Goal: Check status

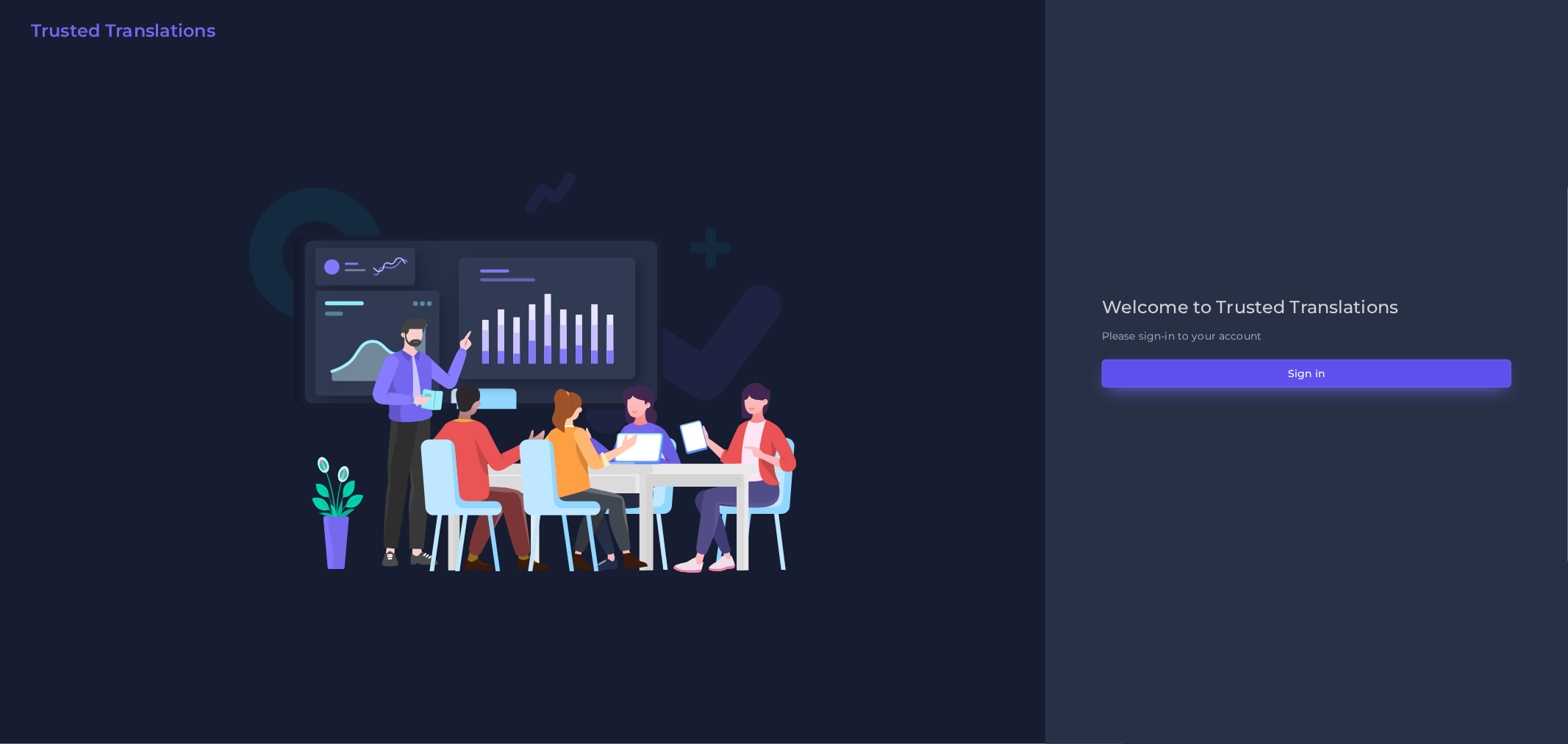
click at [1144, 370] on button "Sign in" at bounding box center [1307, 373] width 409 height 28
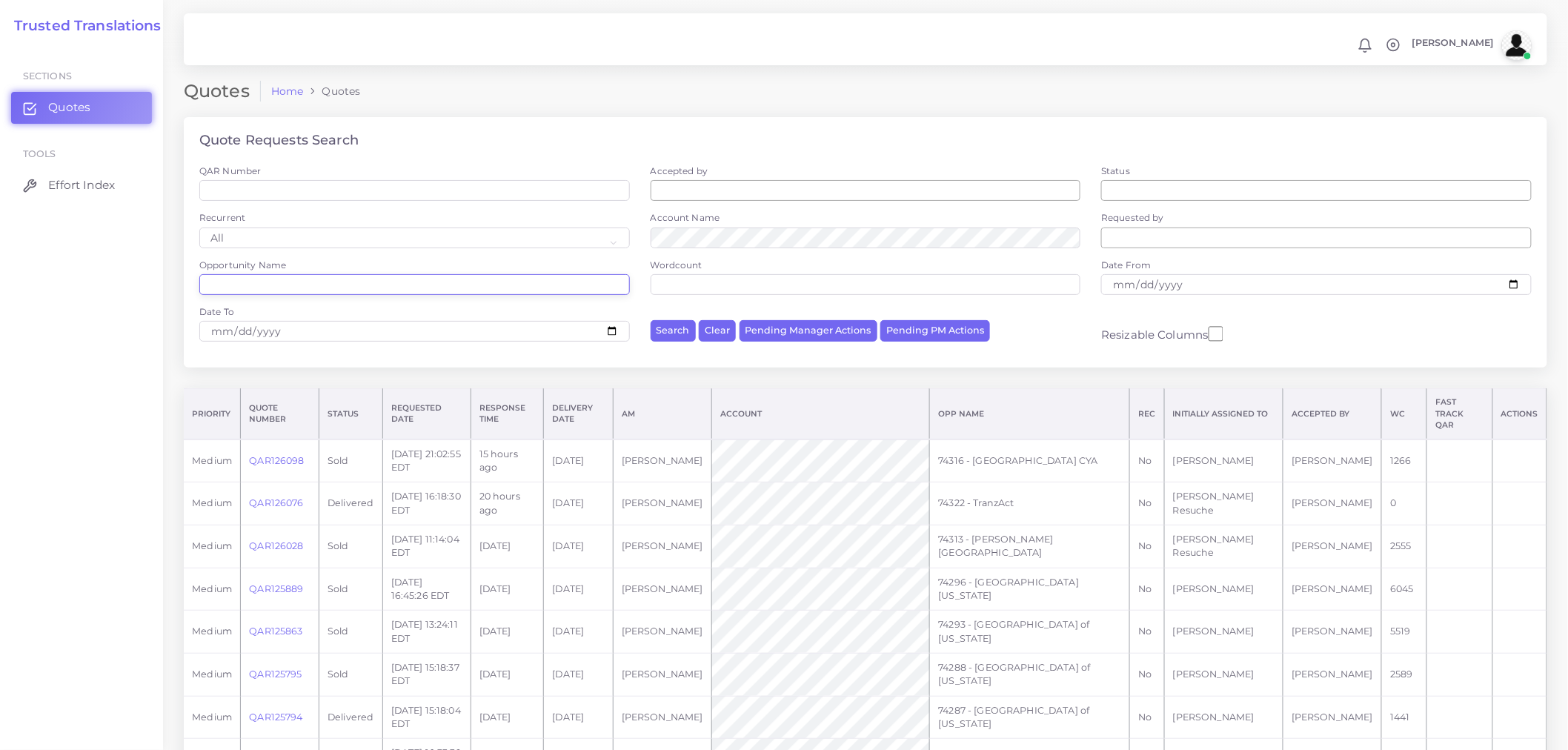
click at [305, 279] on input "Opportunity Name" at bounding box center [414, 285] width 431 height 21
paste input "74171"
type input "74171"
click at [651, 320] on button "Search" at bounding box center [673, 330] width 45 height 22
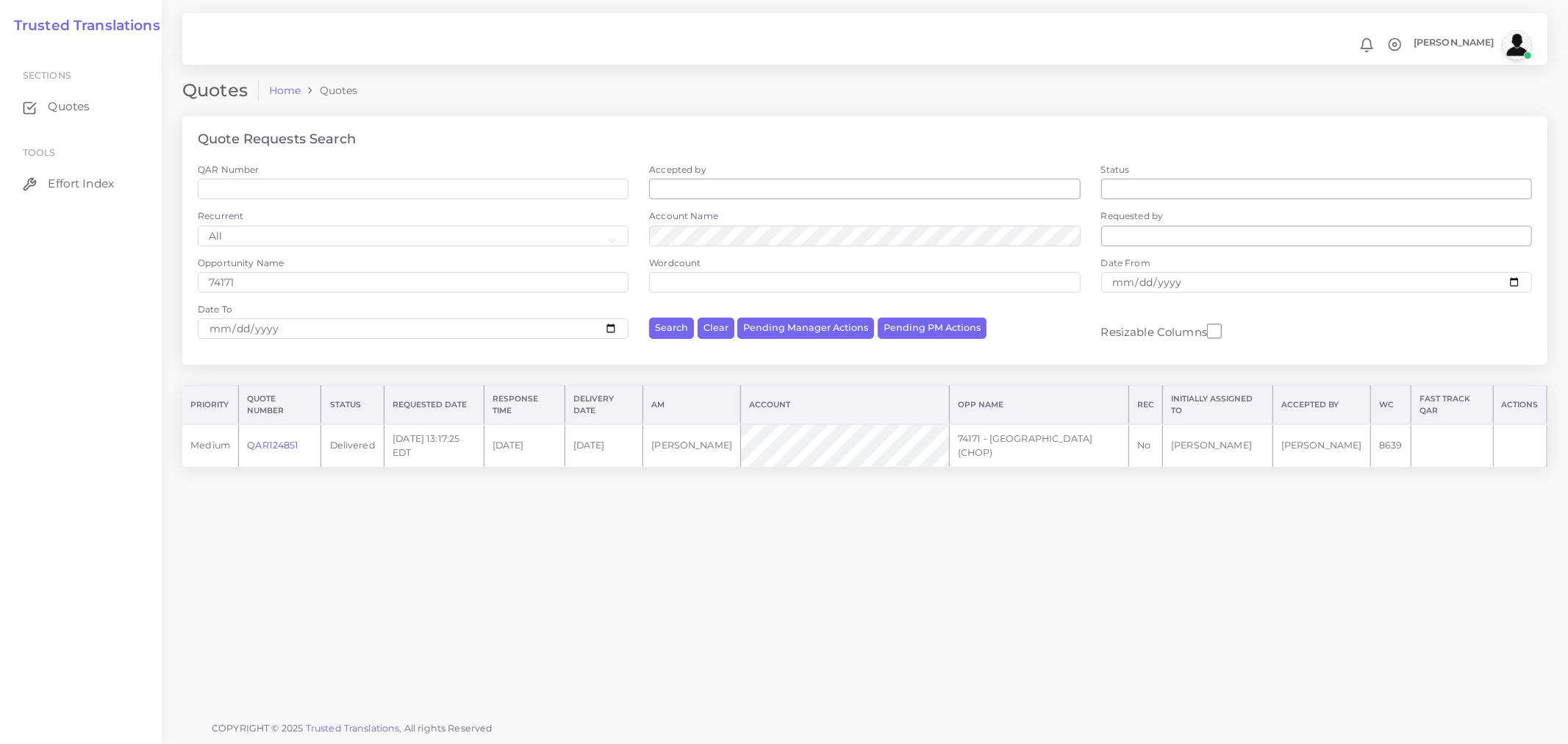
click at [284, 446] on link "QAR124851" at bounding box center [272, 445] width 52 height 11
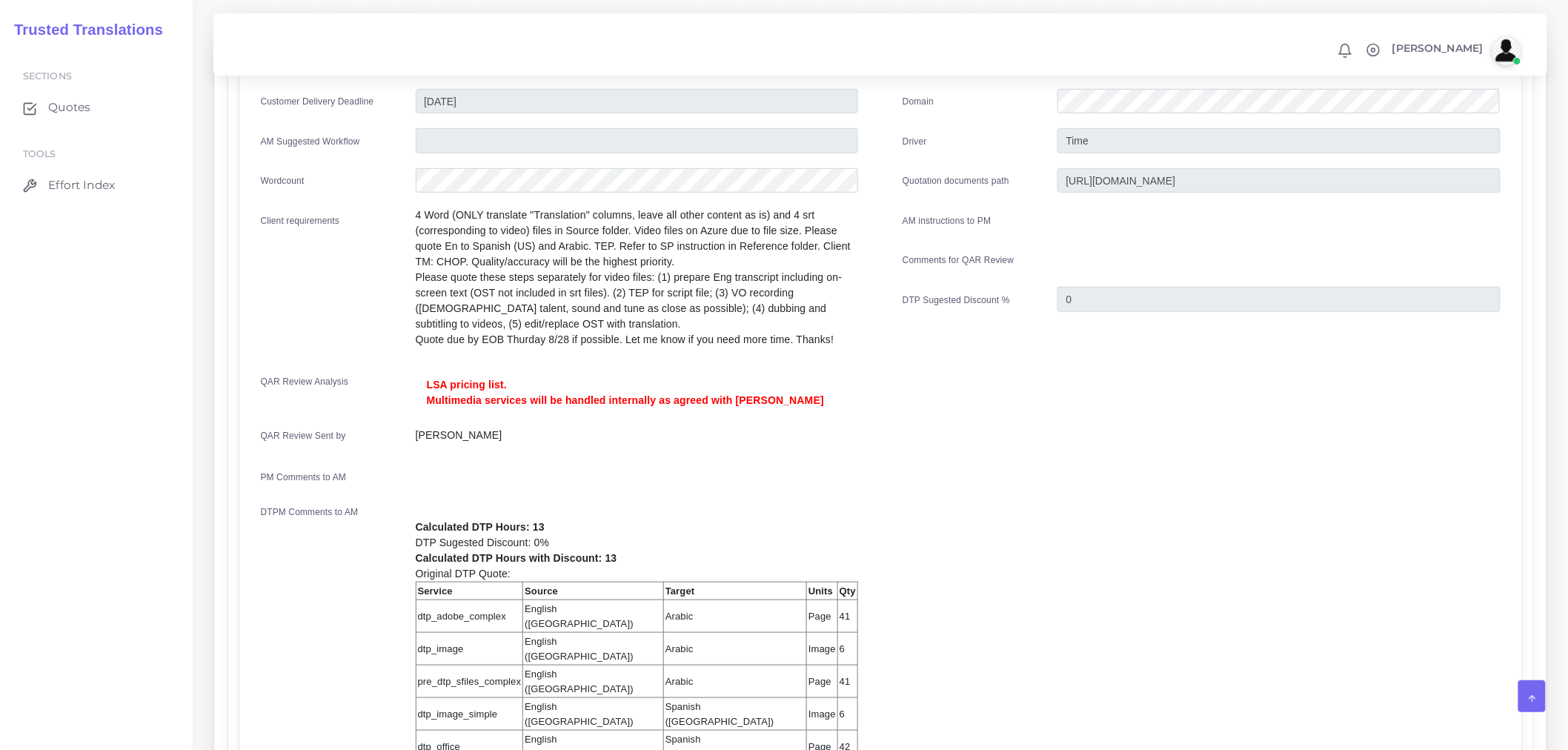
scroll to position [462, 0]
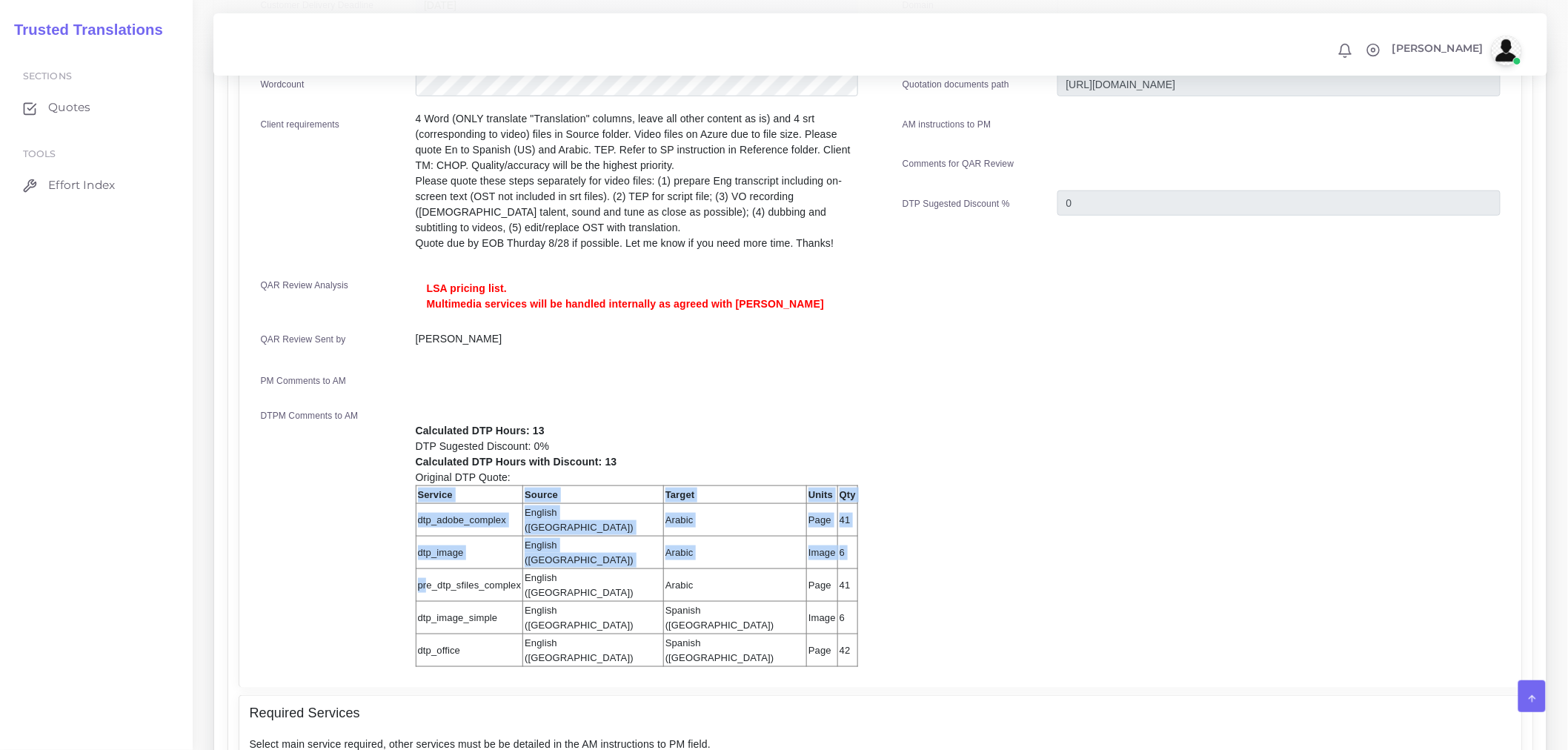
drag, startPoint x: 426, startPoint y: 549, endPoint x: 699, endPoint y: 553, distance: 273.0
click at [699, 553] on div "Calculated DTP Hours: 13 DTP Sugested Discount: 0% Calculated DTP Hours with Di…" at bounding box center [636, 537] width 465 height 260
click at [734, 553] on div "Calculated DTP Hours: 13 DTP Sugested Discount: 0% Calculated DTP Hours with Di…" at bounding box center [636, 537] width 465 height 260
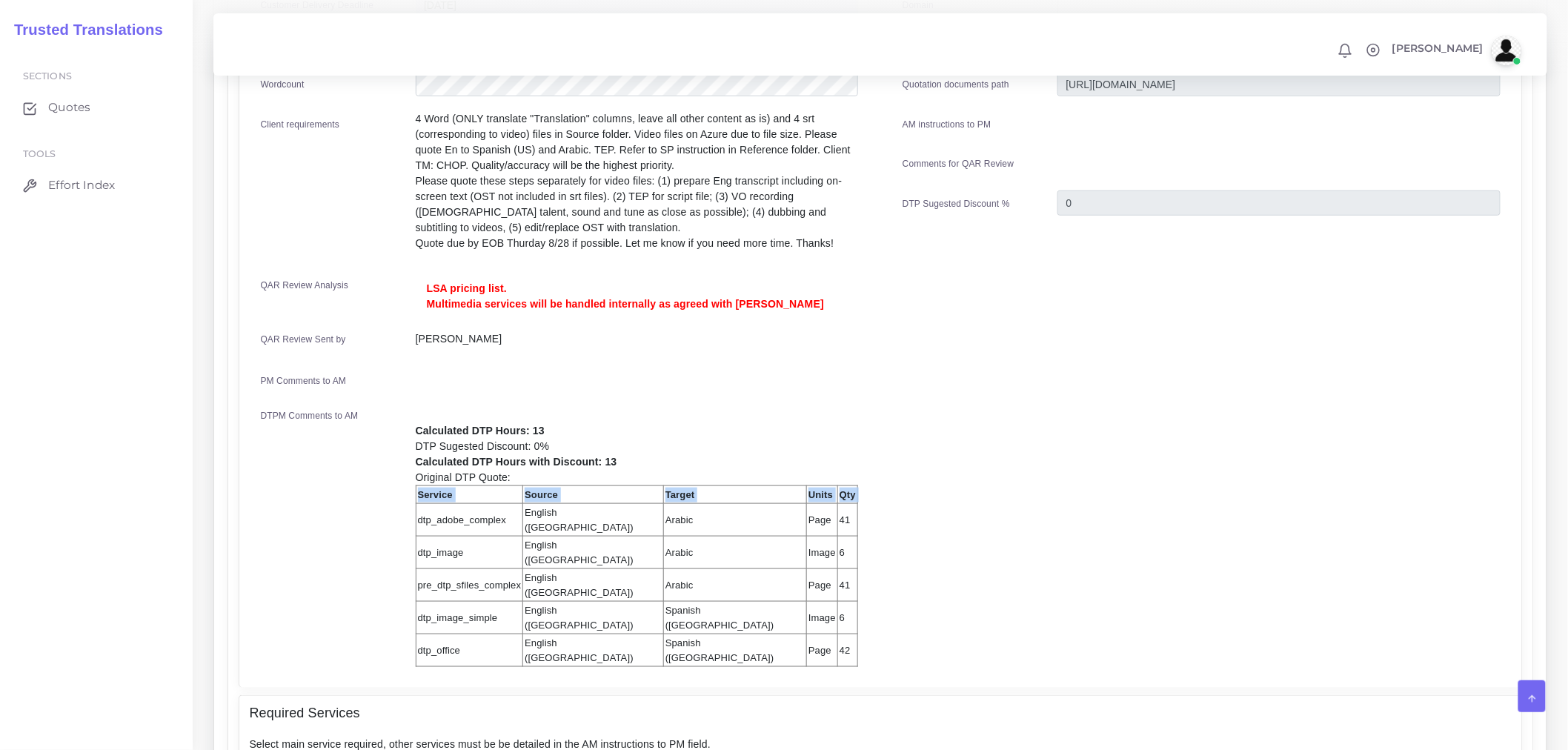
drag, startPoint x: 416, startPoint y: 513, endPoint x: 713, endPoint y: 509, distance: 297.0
click at [699, 508] on div "Calculated DTP Hours: 13 DTP Sugested Discount: 0% Calculated DTP Hours with Di…" at bounding box center [636, 537] width 465 height 260
click at [758, 519] on div "Calculated DTP Hours: 13 DTP Sugested Discount: 0% Calculated DTP Hours with Di…" at bounding box center [636, 537] width 465 height 260
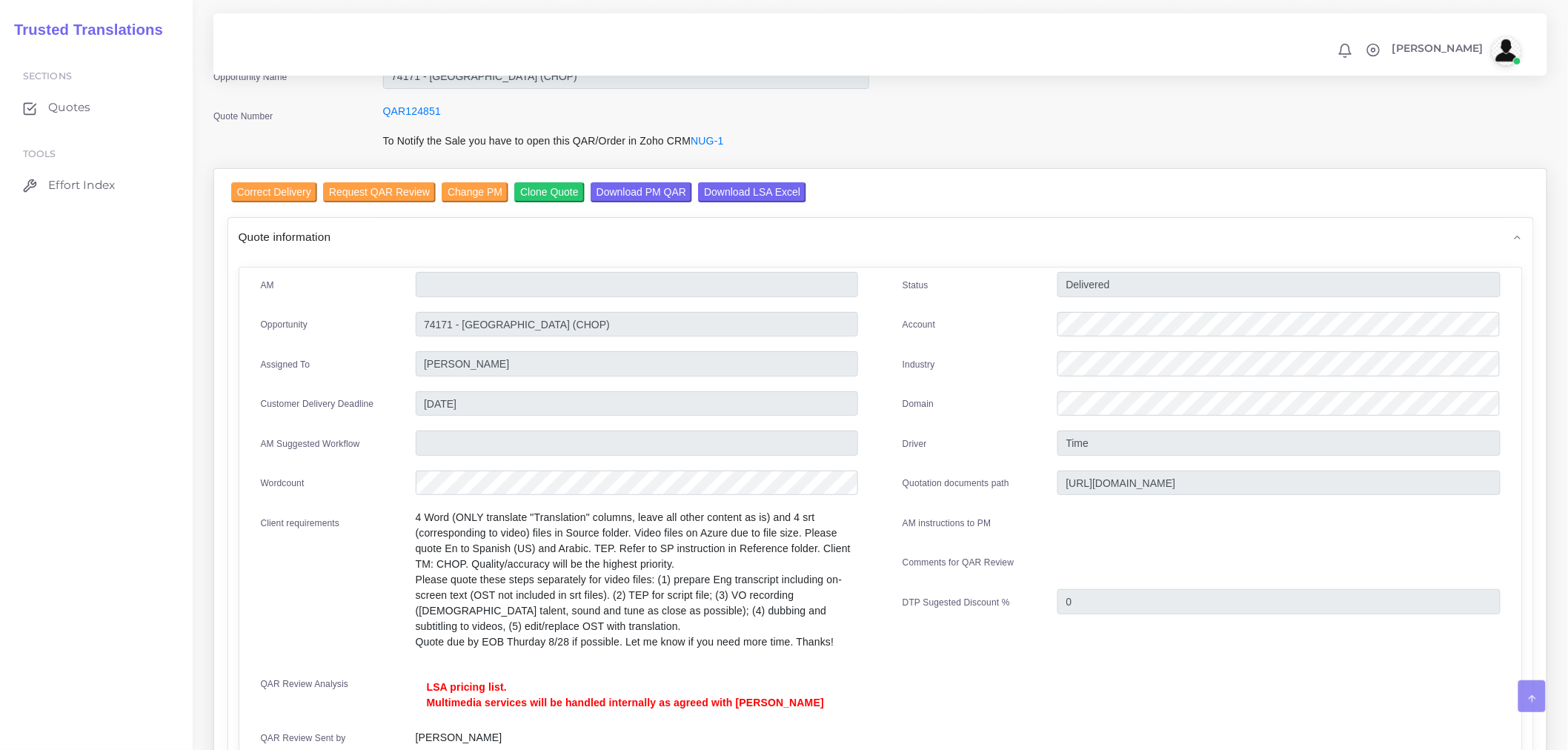
scroll to position [51, 0]
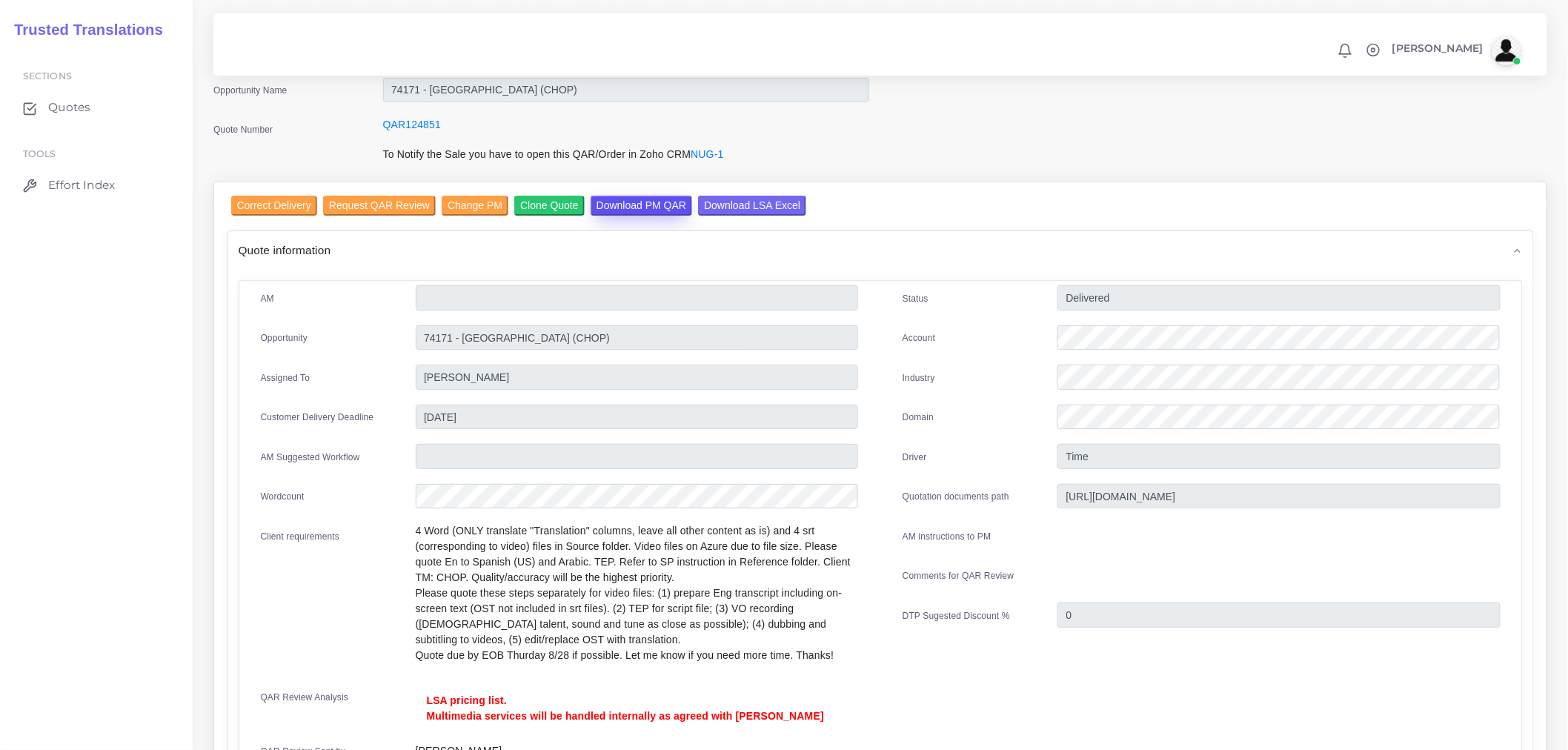
click at [638, 205] on input "Download PM QAR" at bounding box center [641, 205] width 102 height 20
